Goal: Task Accomplishment & Management: Manage account settings

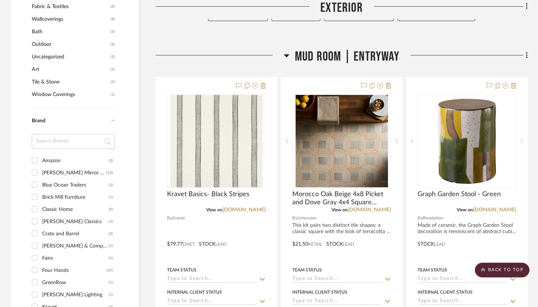
scroll to position [179, 0]
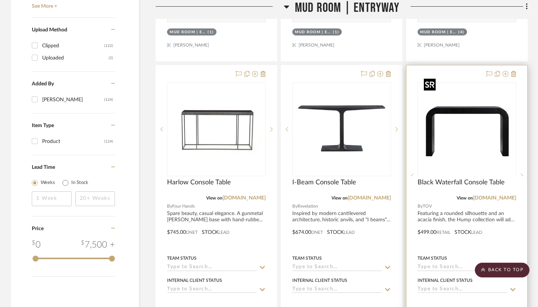
scroll to position [928, 0]
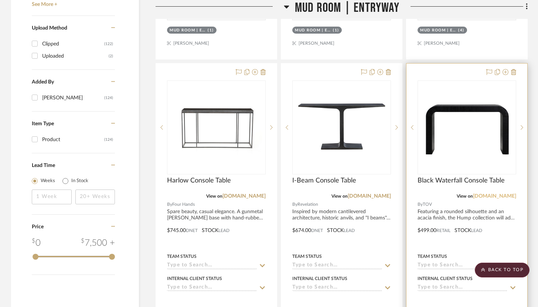
click at [493, 194] on link "[DOMAIN_NAME]" at bounding box center [494, 196] width 43 height 5
click at [515, 69] on icon at bounding box center [513, 72] width 5 height 6
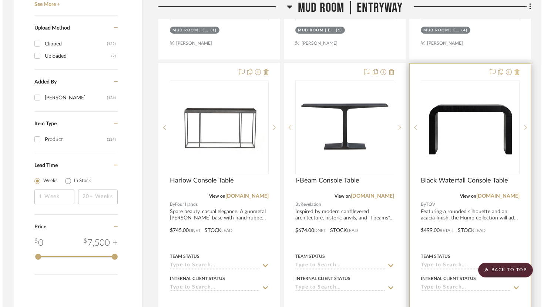
scroll to position [0, 0]
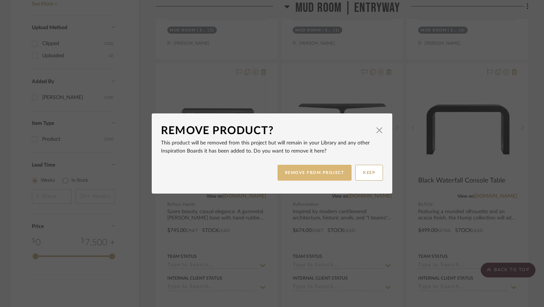
click at [332, 175] on button "REMOVE FROM PROJECT" at bounding box center [314, 173] width 74 height 16
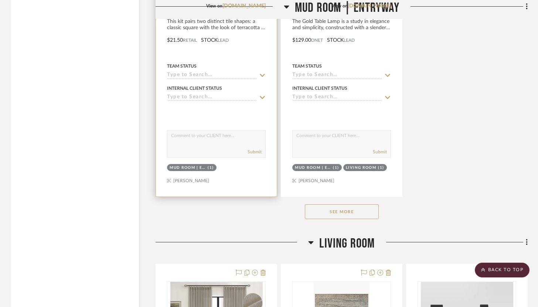
scroll to position [1445, 0]
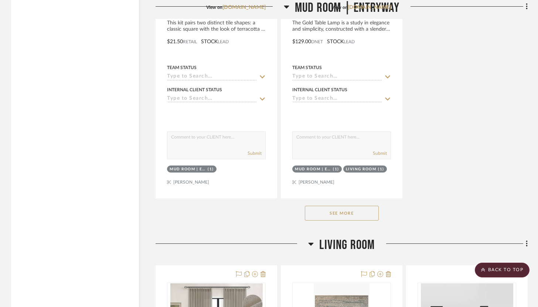
click at [361, 211] on button "See More" at bounding box center [342, 213] width 74 height 15
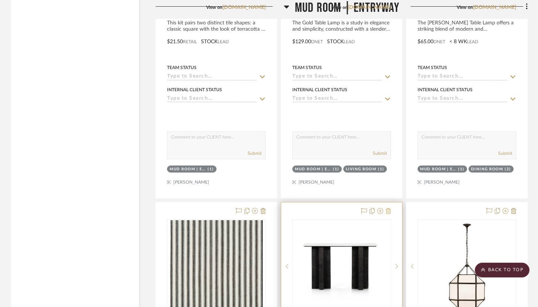
click at [386, 208] on icon at bounding box center [388, 211] width 5 height 6
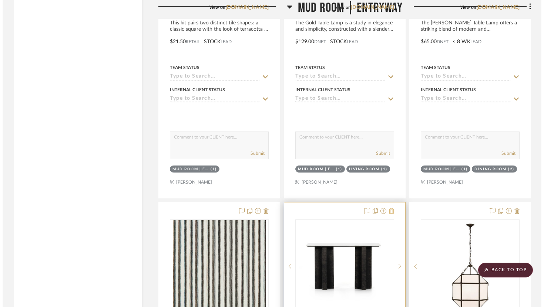
scroll to position [0, 0]
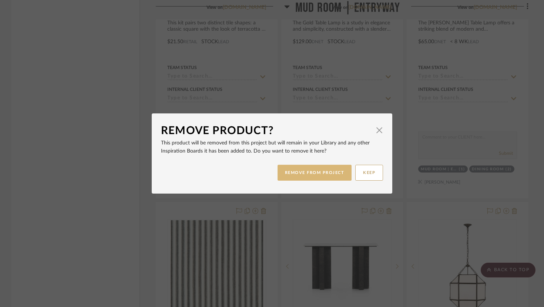
click at [313, 169] on button "REMOVE FROM PROJECT" at bounding box center [314, 173] width 74 height 16
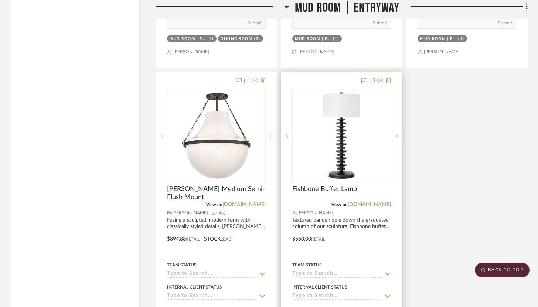
scroll to position [1879, 0]
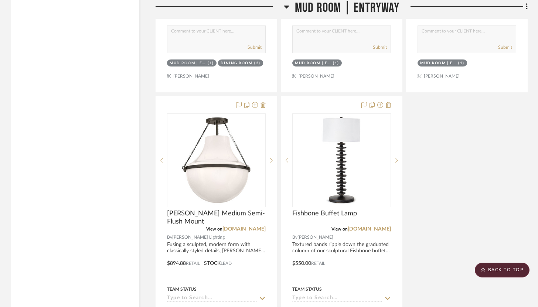
drag, startPoint x: 328, startPoint y: 238, endPoint x: 74, endPoint y: 1, distance: 347.7
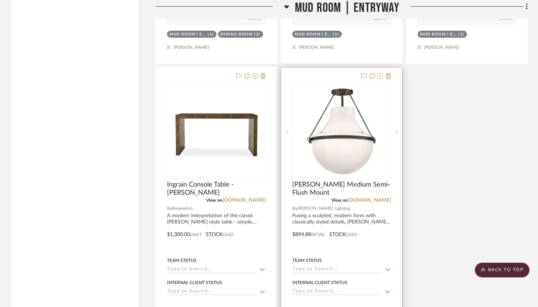
scroll to position [1897, 0]
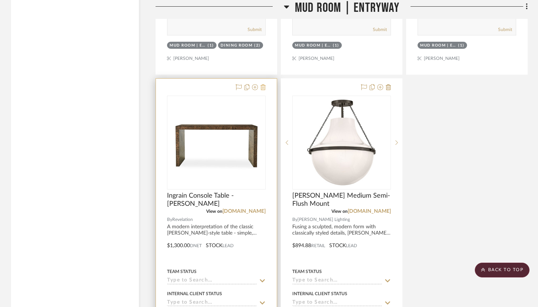
click at [264, 84] on icon at bounding box center [263, 87] width 5 height 6
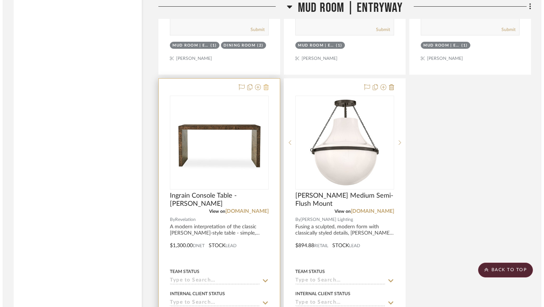
scroll to position [0, 0]
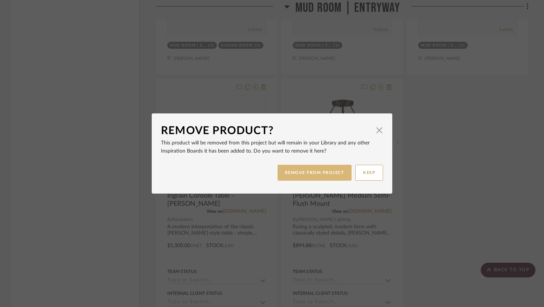
click at [317, 175] on button "REMOVE FROM PROJECT" at bounding box center [314, 173] width 74 height 16
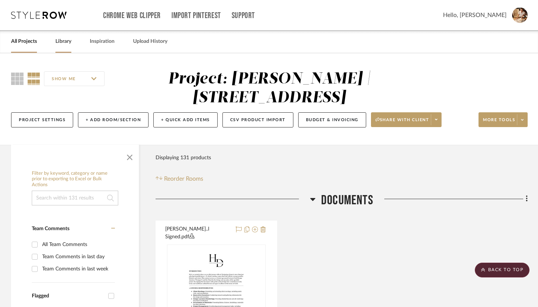
click at [67, 39] on link "Library" at bounding box center [63, 42] width 16 height 10
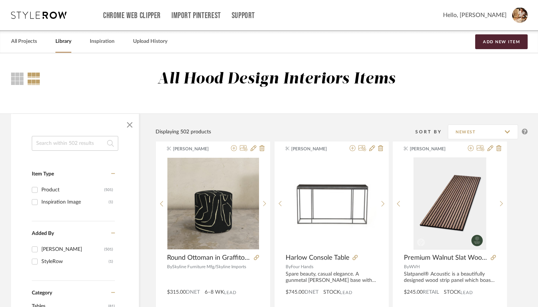
click at [85, 143] on input at bounding box center [75, 143] width 87 height 15
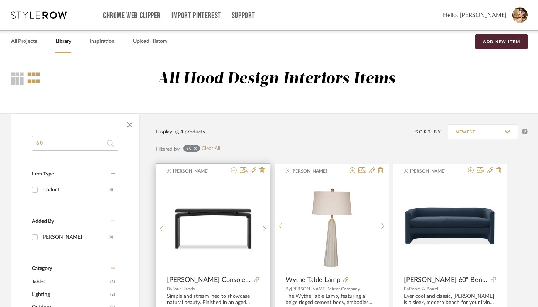
click at [234, 173] on icon at bounding box center [234, 171] width 6 height 6
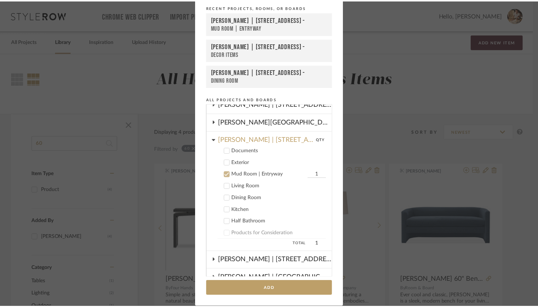
scroll to position [30, 0]
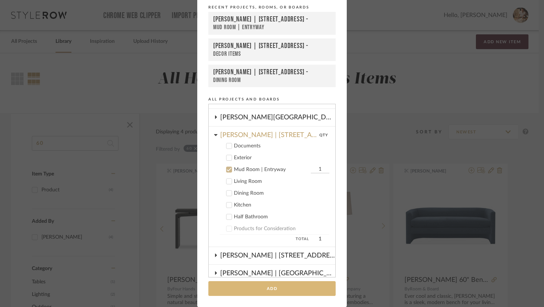
click at [273, 285] on button "Add" at bounding box center [271, 288] width 127 height 15
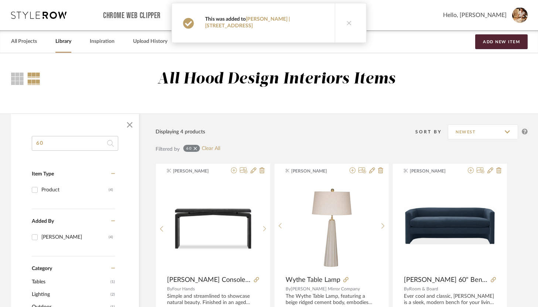
click at [95, 142] on input "60" at bounding box center [75, 143] width 87 height 15
type input "6"
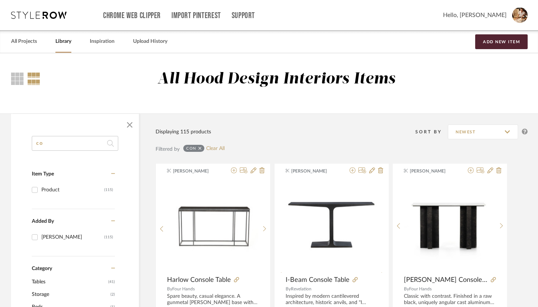
type input "c"
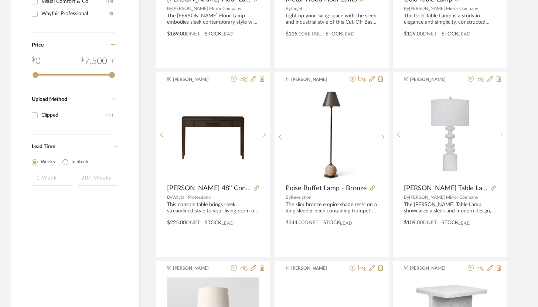
scroll to position [469, 0]
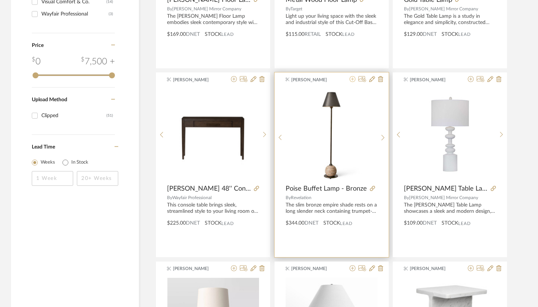
type input "lamps"
click at [355, 81] on icon at bounding box center [353, 79] width 6 height 6
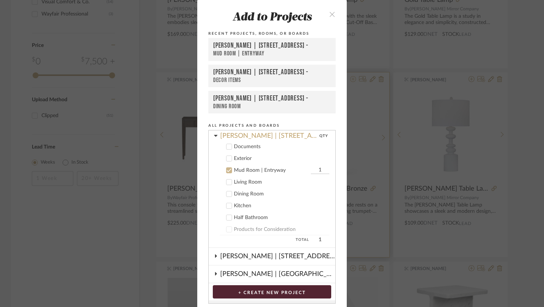
scroll to position [63, 0]
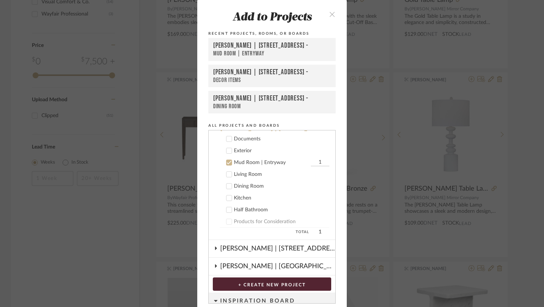
click at [314, 162] on input "1" at bounding box center [320, 162] width 18 height 7
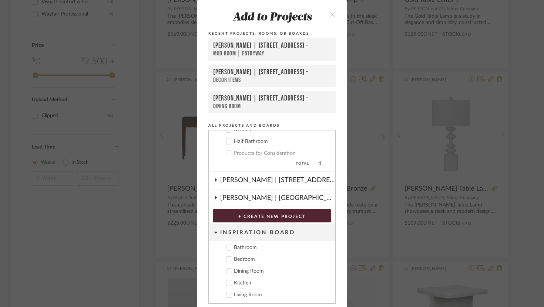
scroll to position [27, 0]
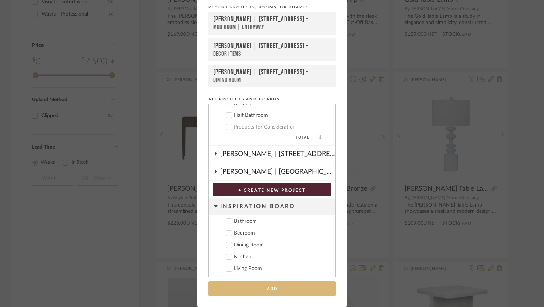
type input "2"
click at [292, 289] on button "Add" at bounding box center [271, 288] width 127 height 15
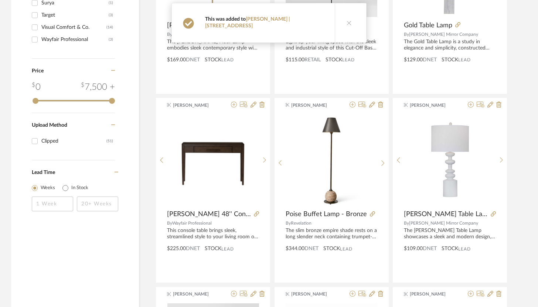
scroll to position [444, 0]
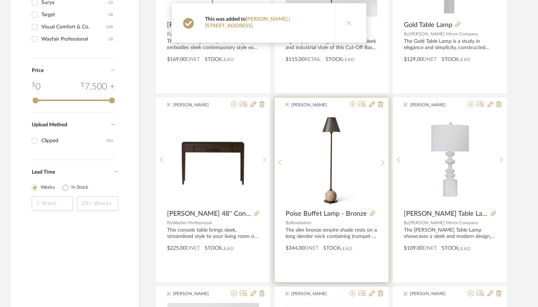
click at [338, 213] on span "Poise Buffet Lamp - Bronze" at bounding box center [326, 214] width 81 height 8
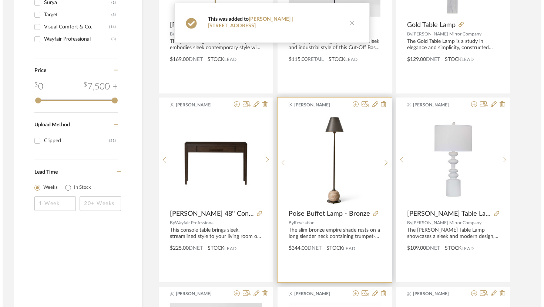
scroll to position [0, 0]
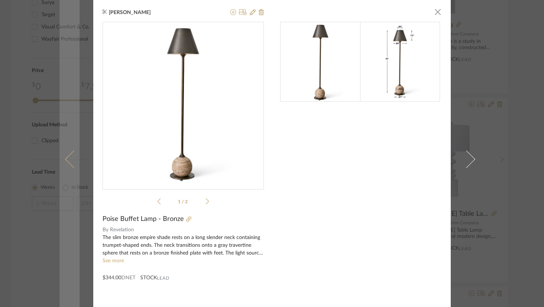
click at [62, 63] on link at bounding box center [70, 159] width 20 height 318
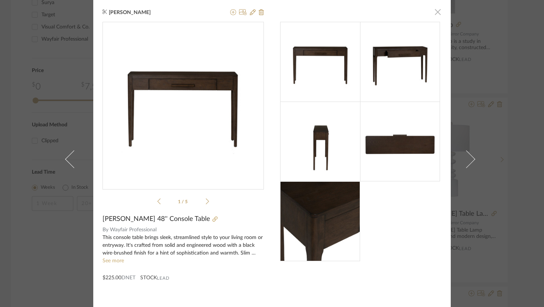
click at [433, 15] on span "button" at bounding box center [437, 11] width 15 height 15
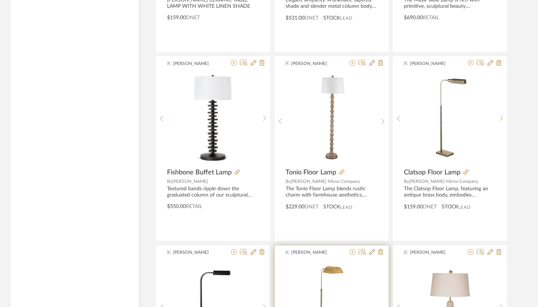
scroll to position [2200, 0]
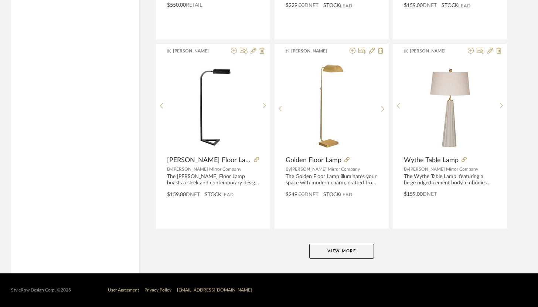
click at [333, 249] on button "View More" at bounding box center [341, 251] width 65 height 15
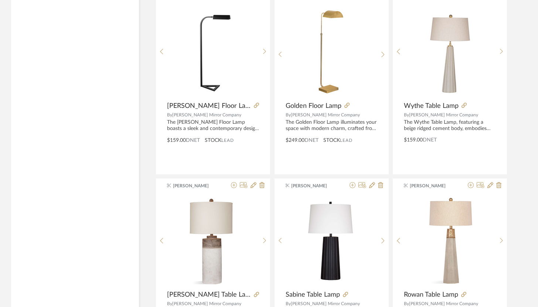
scroll to position [2283, 0]
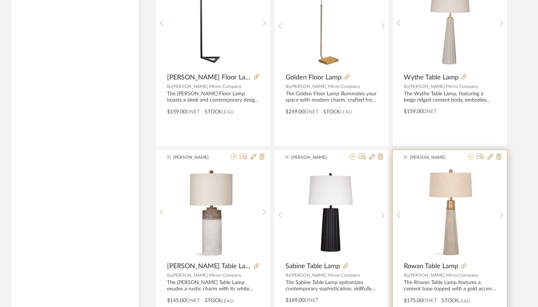
click at [471, 158] on icon at bounding box center [471, 157] width 6 height 6
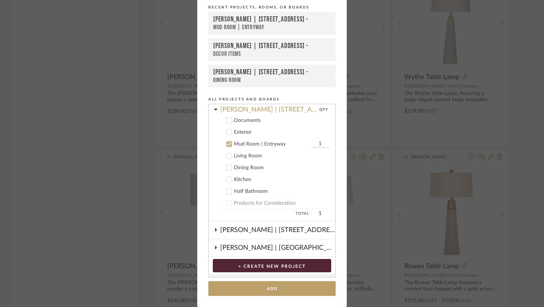
scroll to position [63, 0]
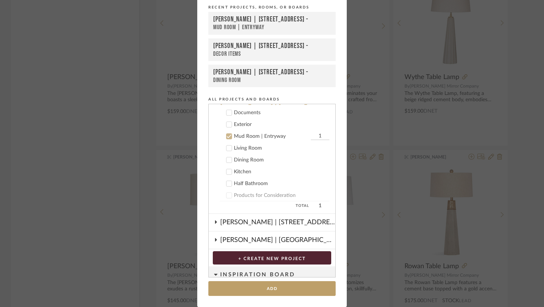
click at [312, 136] on input "1" at bounding box center [320, 136] width 18 height 7
type input "2"
click at [285, 290] on button "Add" at bounding box center [271, 288] width 127 height 15
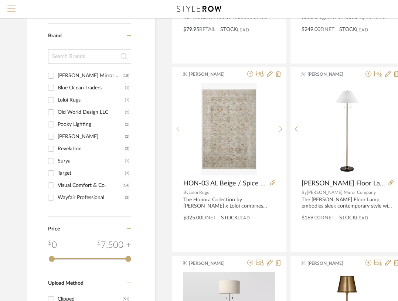
scroll to position [0, 0]
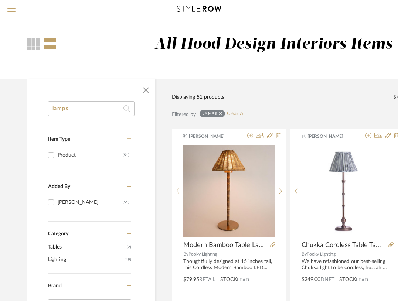
drag, startPoint x: 97, startPoint y: 107, endPoint x: 45, endPoint y: 101, distance: 52.1
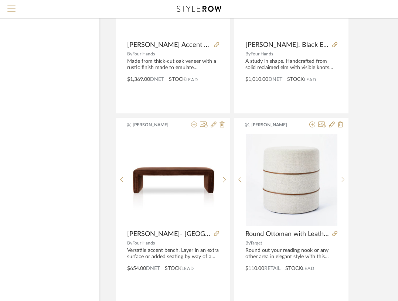
scroll to position [584, 56]
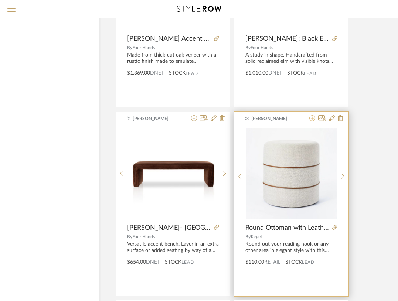
click at [312, 121] on icon at bounding box center [312, 118] width 6 height 6
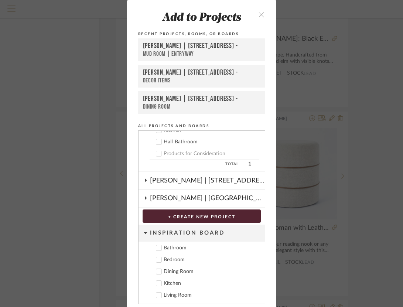
scroll to position [27, 0]
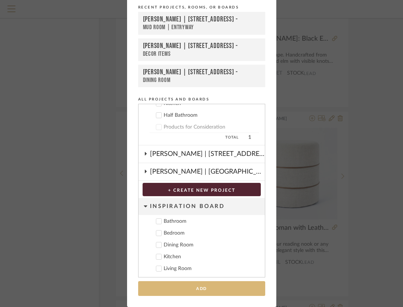
click at [222, 285] on button "Add" at bounding box center [201, 288] width 127 height 15
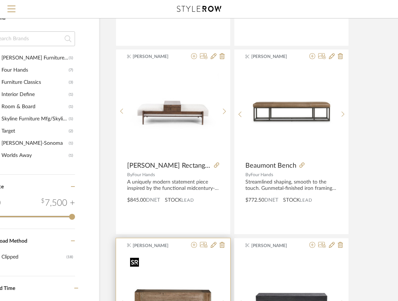
scroll to position [0, 56]
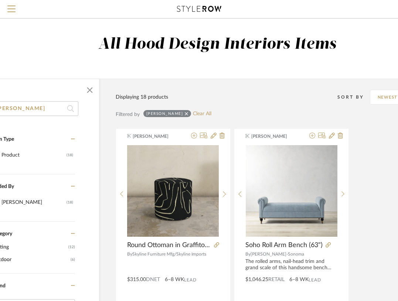
click at [55, 111] on input "ott" at bounding box center [35, 108] width 87 height 15
type input "o"
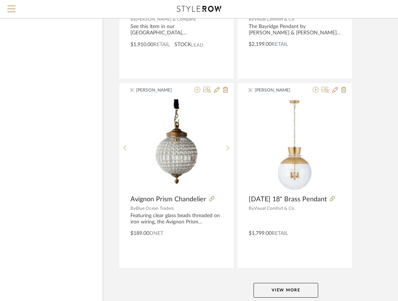
scroll to position [3306, 53]
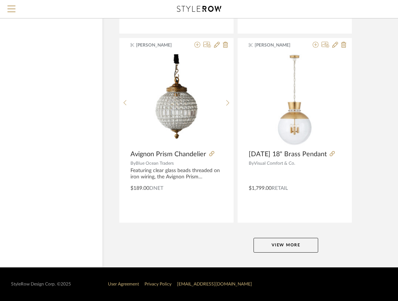
type input "chand"
click at [285, 242] on button "View More" at bounding box center [286, 245] width 65 height 15
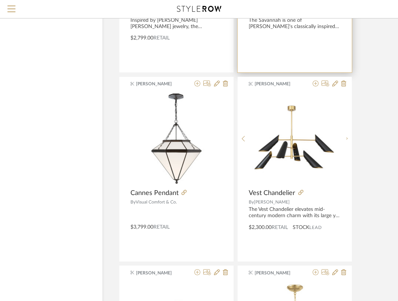
scroll to position [3645, 53]
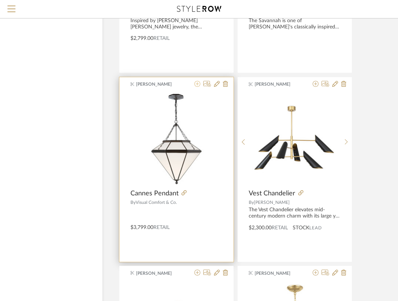
click at [199, 82] on icon at bounding box center [197, 84] width 6 height 6
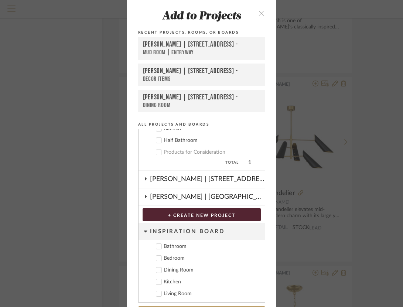
scroll to position [27, 0]
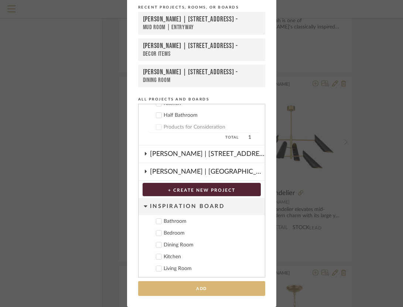
click at [211, 286] on button "Add" at bounding box center [201, 288] width 127 height 15
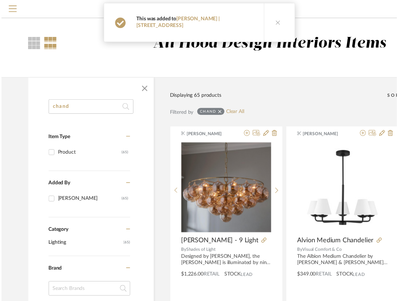
scroll to position [3645, 53]
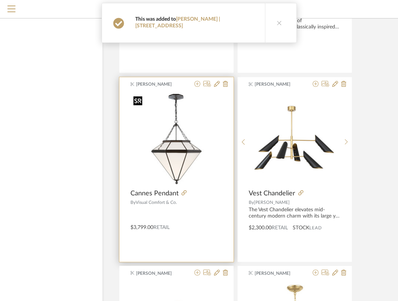
click at [182, 155] on img "0" at bounding box center [177, 139] width 92 height 92
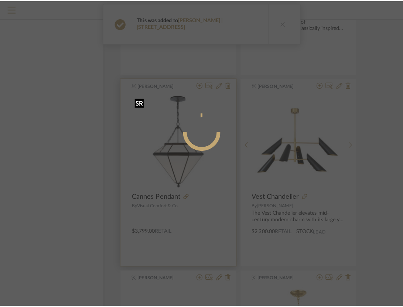
scroll to position [0, 0]
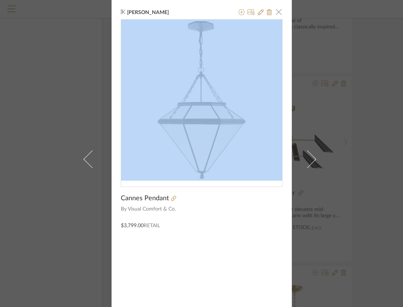
click at [278, 11] on span "button" at bounding box center [279, 11] width 15 height 15
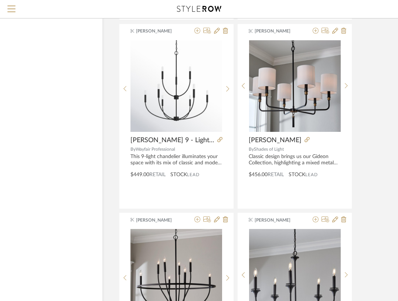
scroll to position [2147, 53]
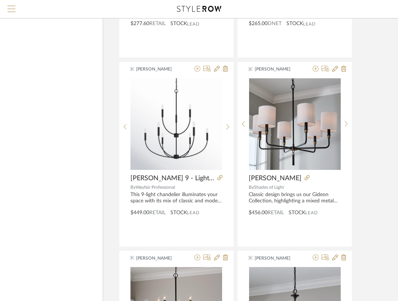
click at [13, 9] on span "Menu" at bounding box center [11, 11] width 8 height 11
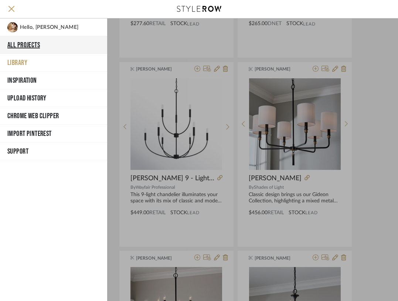
click at [23, 48] on button "All Projects" at bounding box center [53, 45] width 107 height 18
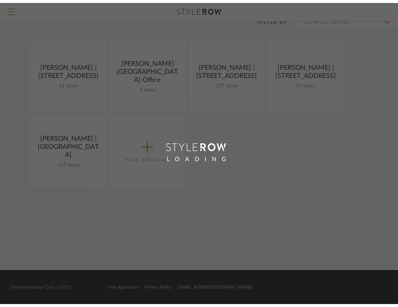
scroll to position [60, 0]
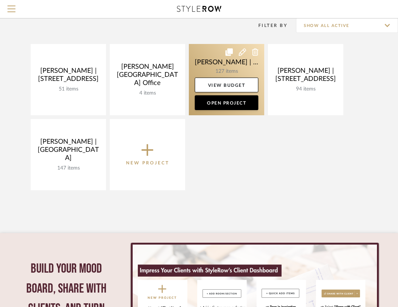
click at [231, 72] on link at bounding box center [226, 79] width 75 height 71
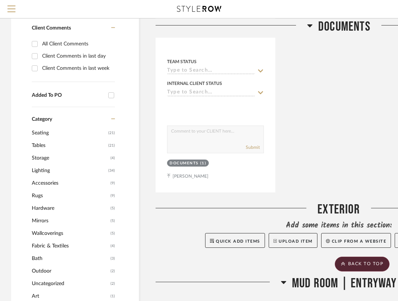
scroll to position [453, 0]
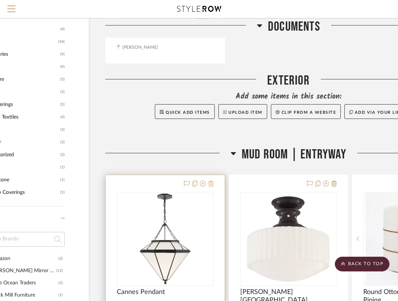
click at [213, 181] on icon at bounding box center [211, 184] width 5 height 6
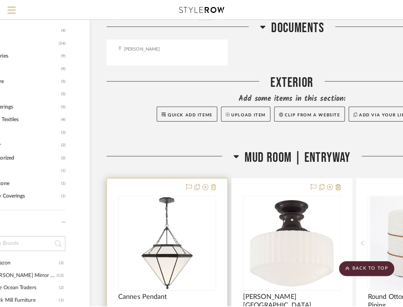
scroll to position [0, 0]
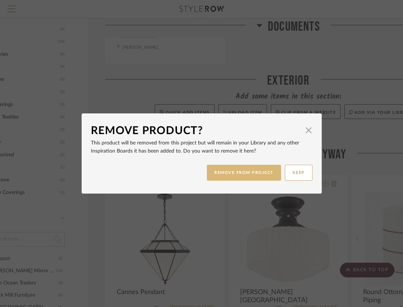
click at [222, 173] on button "REMOVE FROM PROJECT" at bounding box center [244, 173] width 74 height 16
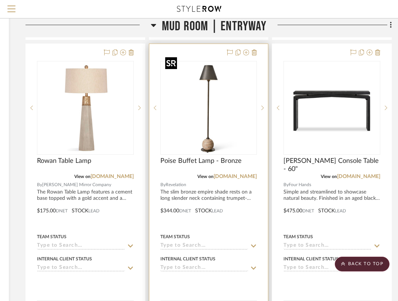
scroll to position [873, 130]
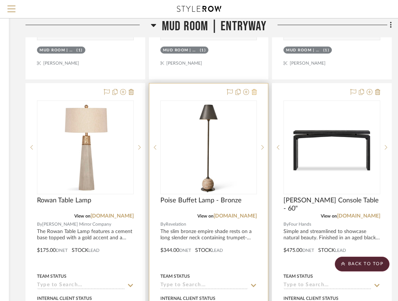
click at [255, 89] on icon at bounding box center [254, 92] width 5 height 6
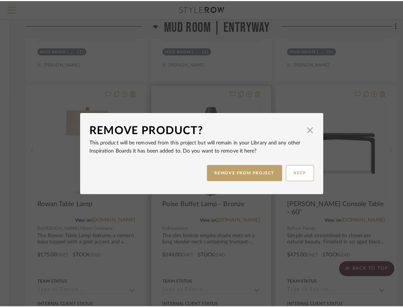
scroll to position [0, 0]
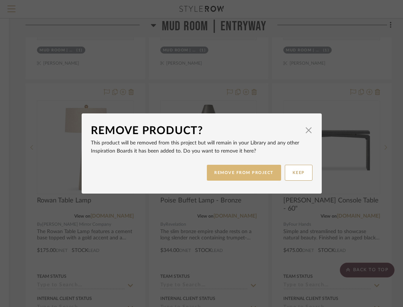
click at [253, 173] on button "REMOVE FROM PROJECT" at bounding box center [244, 173] width 74 height 16
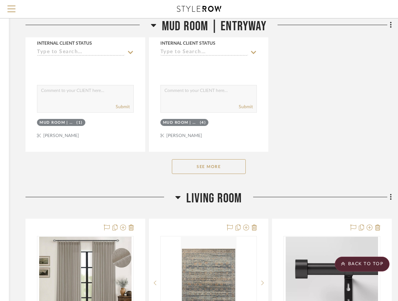
scroll to position [1462, 130]
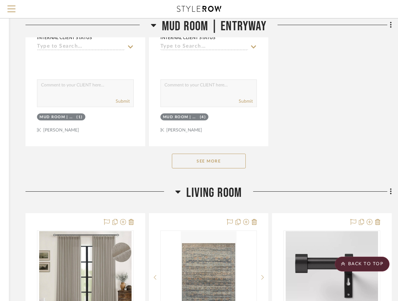
click at [231, 154] on button "See More" at bounding box center [209, 161] width 74 height 15
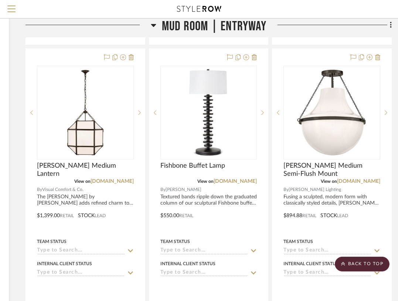
scroll to position [2227, 130]
